Goal: Task Accomplishment & Management: Use online tool/utility

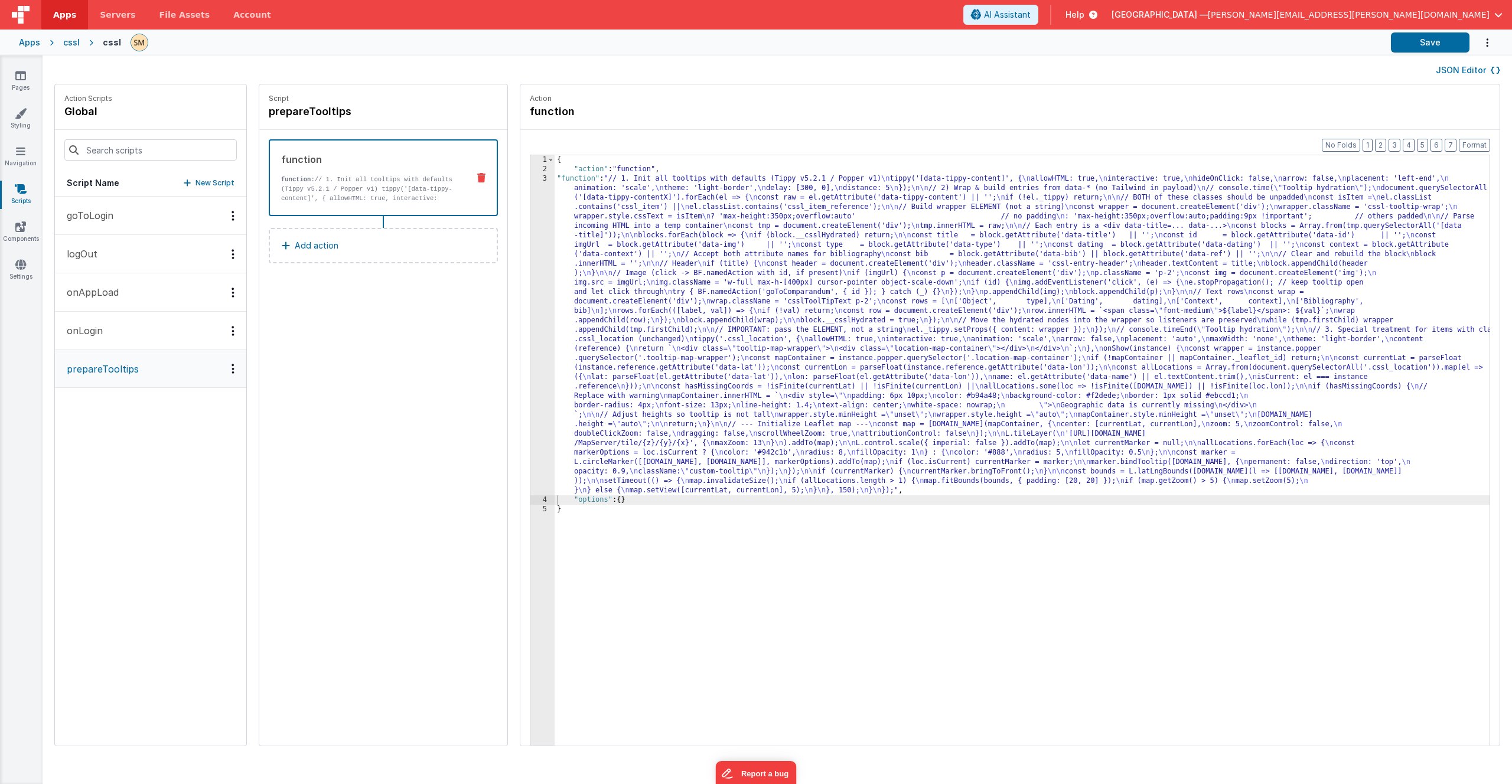
click at [111, 41] on div "cssl" at bounding box center [112, 42] width 19 height 12
click at [72, 43] on div "cssl" at bounding box center [71, 42] width 17 height 12
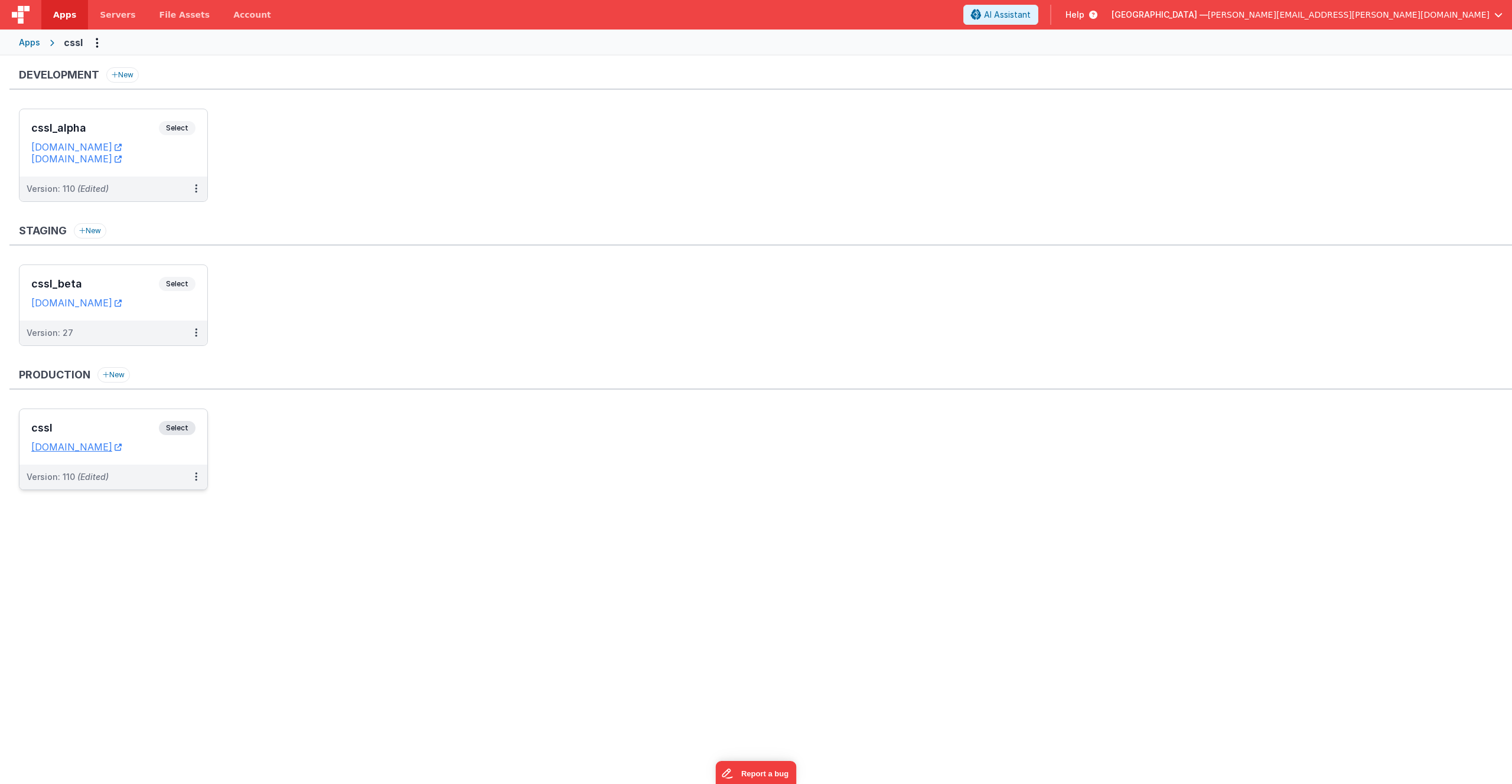
click at [185, 428] on span "Select" at bounding box center [177, 428] width 36 height 14
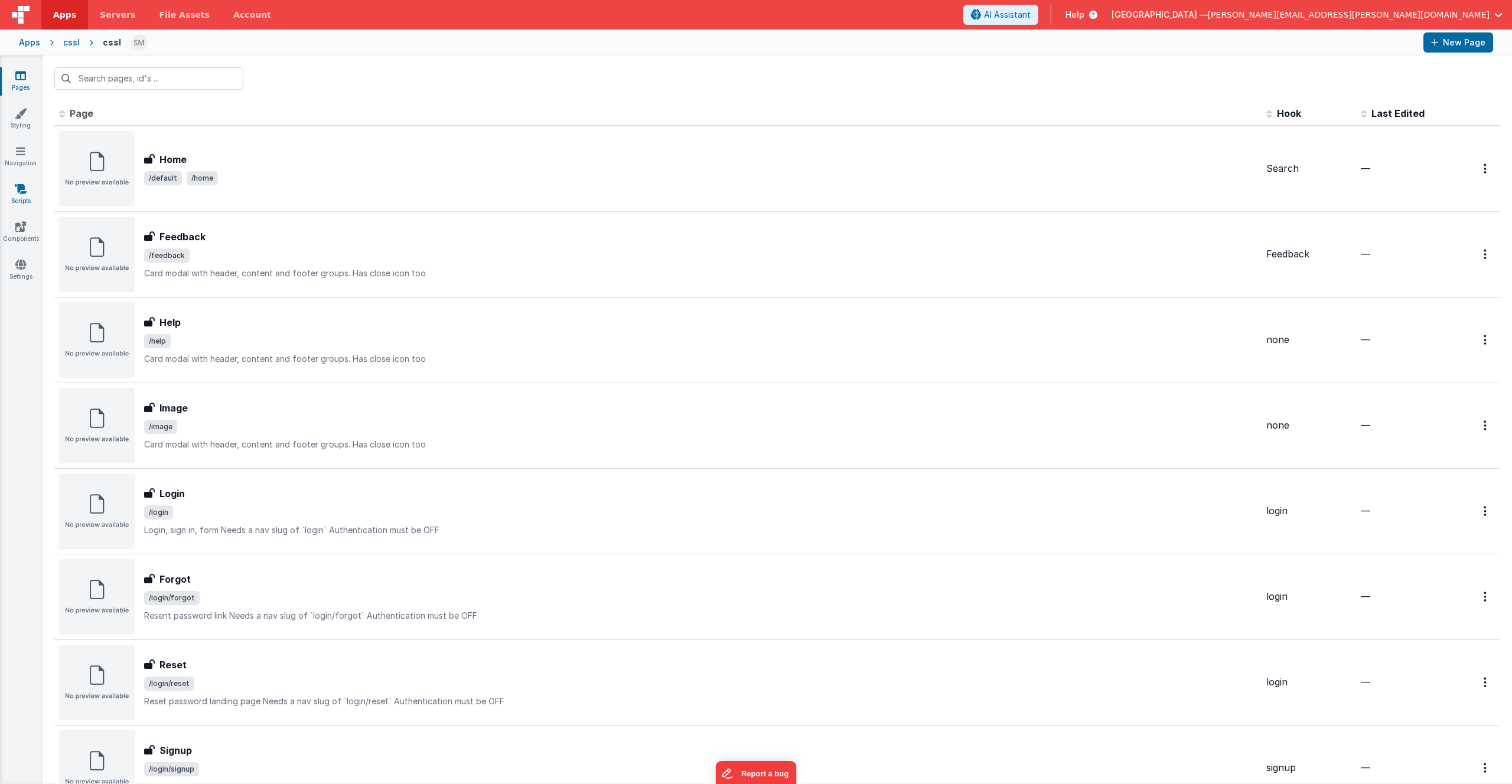
click at [25, 190] on icon at bounding box center [20, 189] width 12 height 12
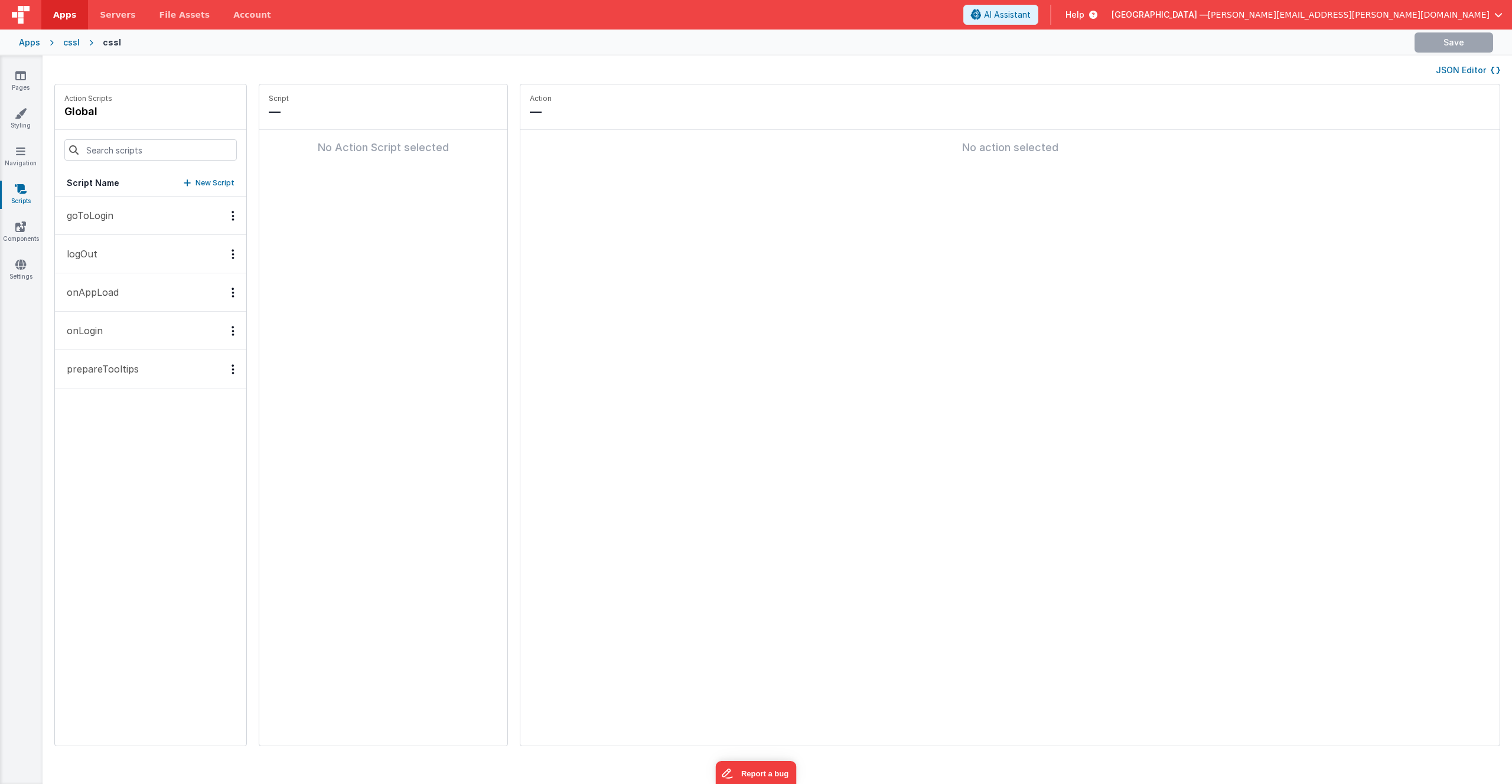
click at [126, 372] on p "prepareTooltips" at bounding box center [99, 369] width 79 height 14
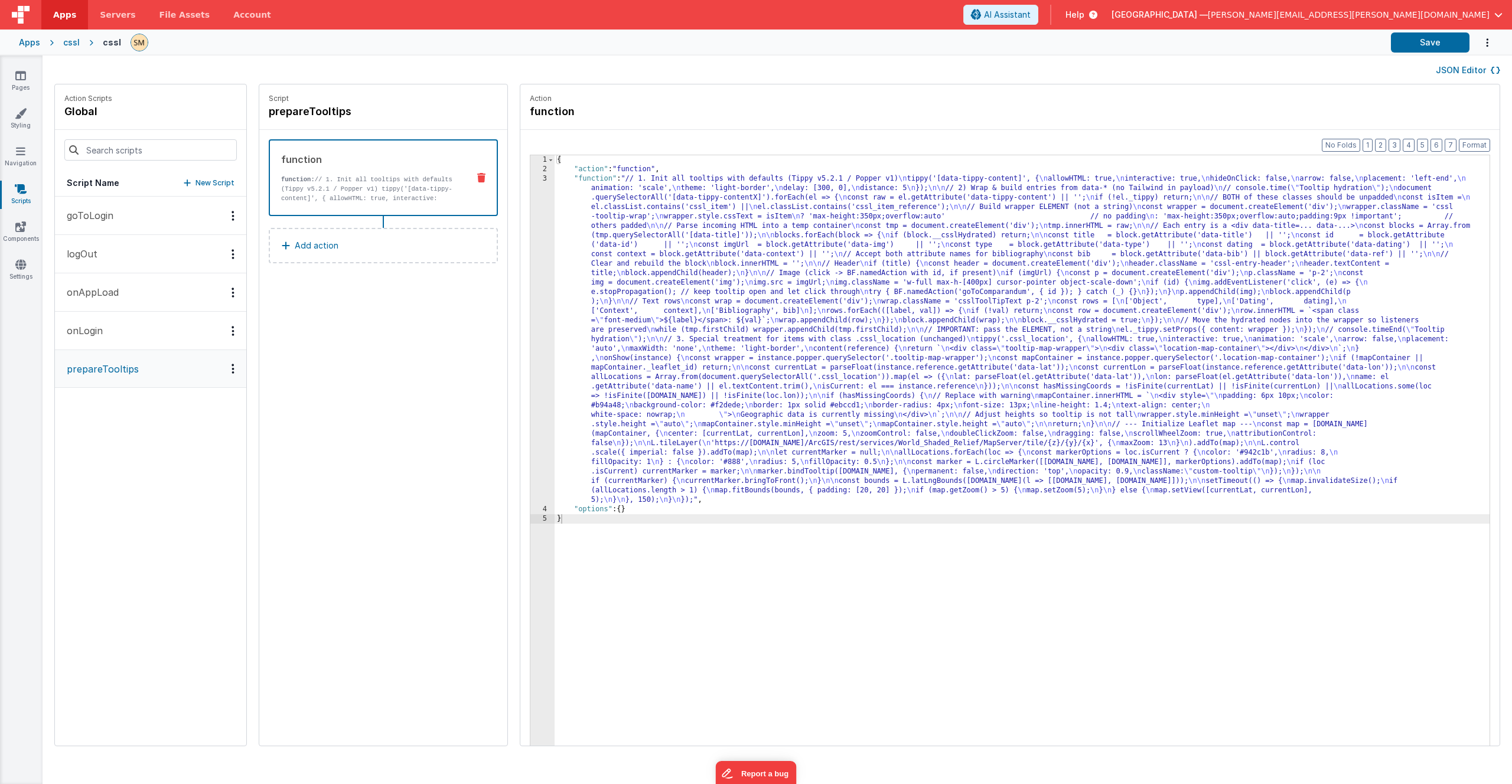
click at [698, 278] on div "{ "action" : "function" , "function" : "// 1. Init all tooltips with defaults (…" at bounding box center [1037, 478] width 966 height 646
click at [530, 288] on div "3" at bounding box center [542, 340] width 24 height 331
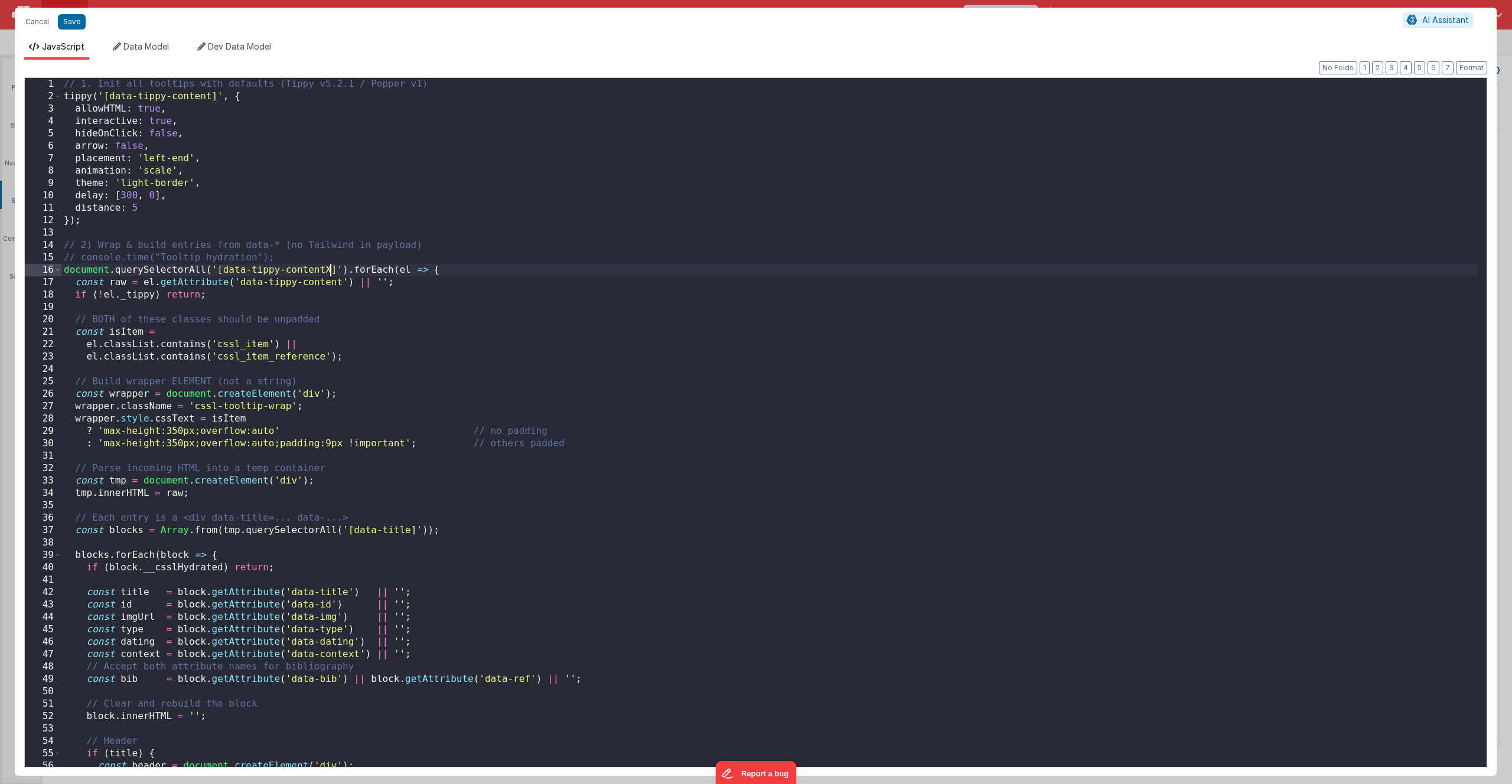
click at [329, 270] on div "// 1. Init all tooltips with defaults (Tippy v5.2.1 / Popper v1) tippy ( '[data…" at bounding box center [769, 435] width 1416 height 714
click at [73, 20] on button "Save" at bounding box center [72, 22] width 28 height 15
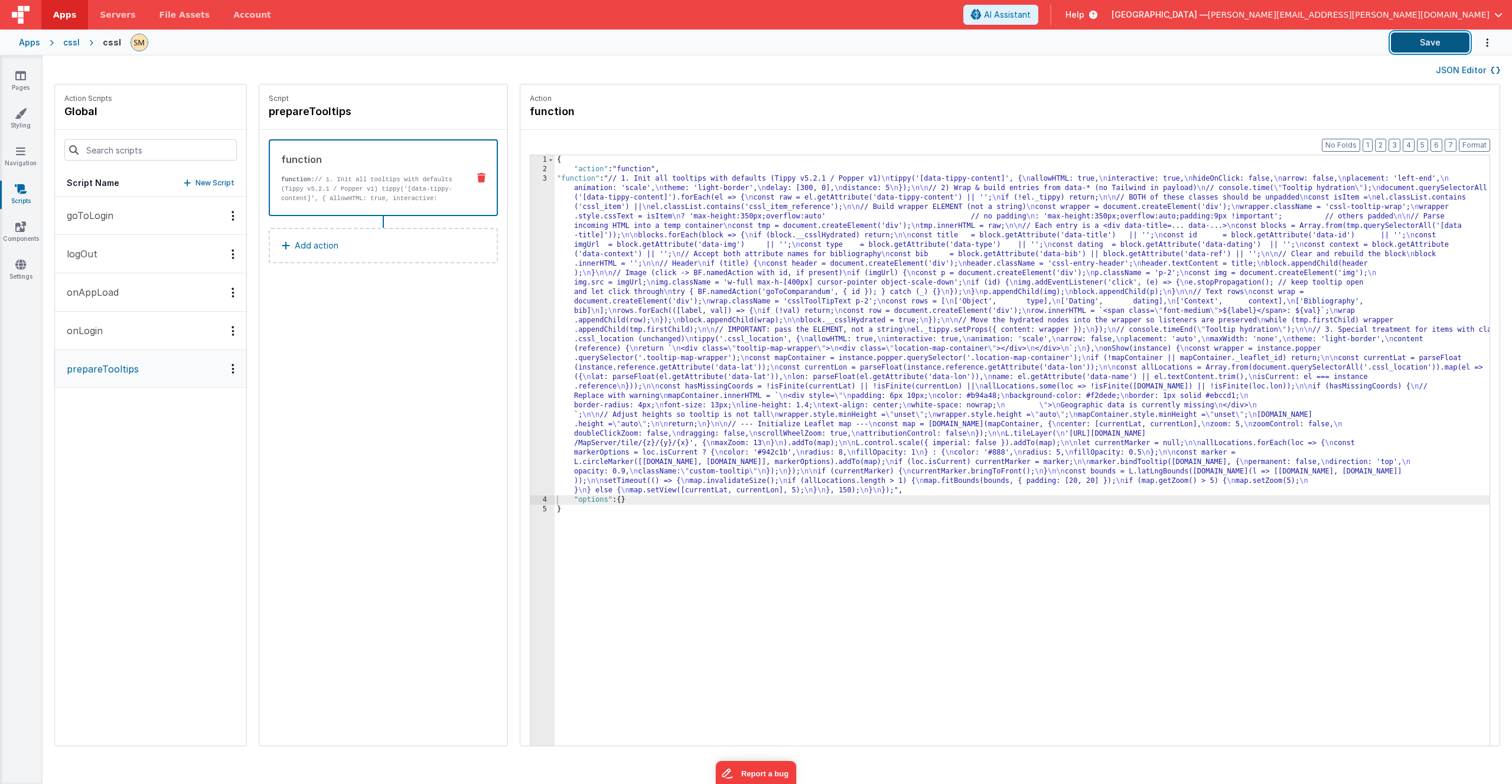
click at [1440, 44] on button "Save" at bounding box center [1430, 43] width 78 height 20
